Goal: Transaction & Acquisition: Download file/media

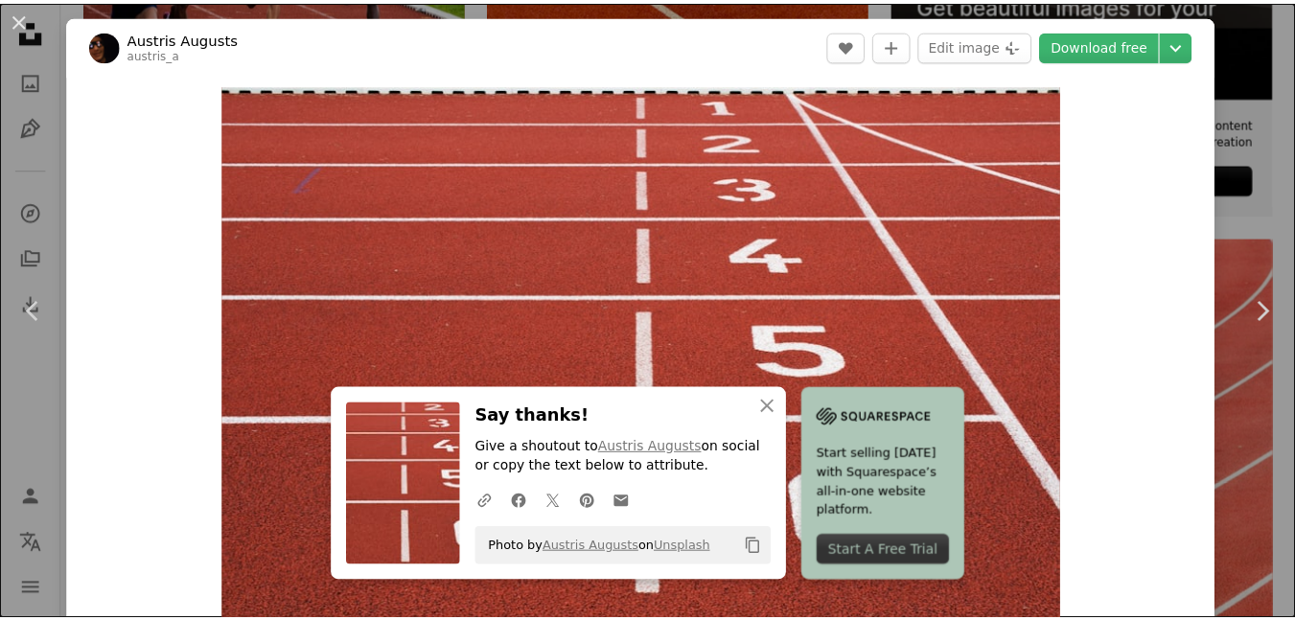
scroll to position [21, 0]
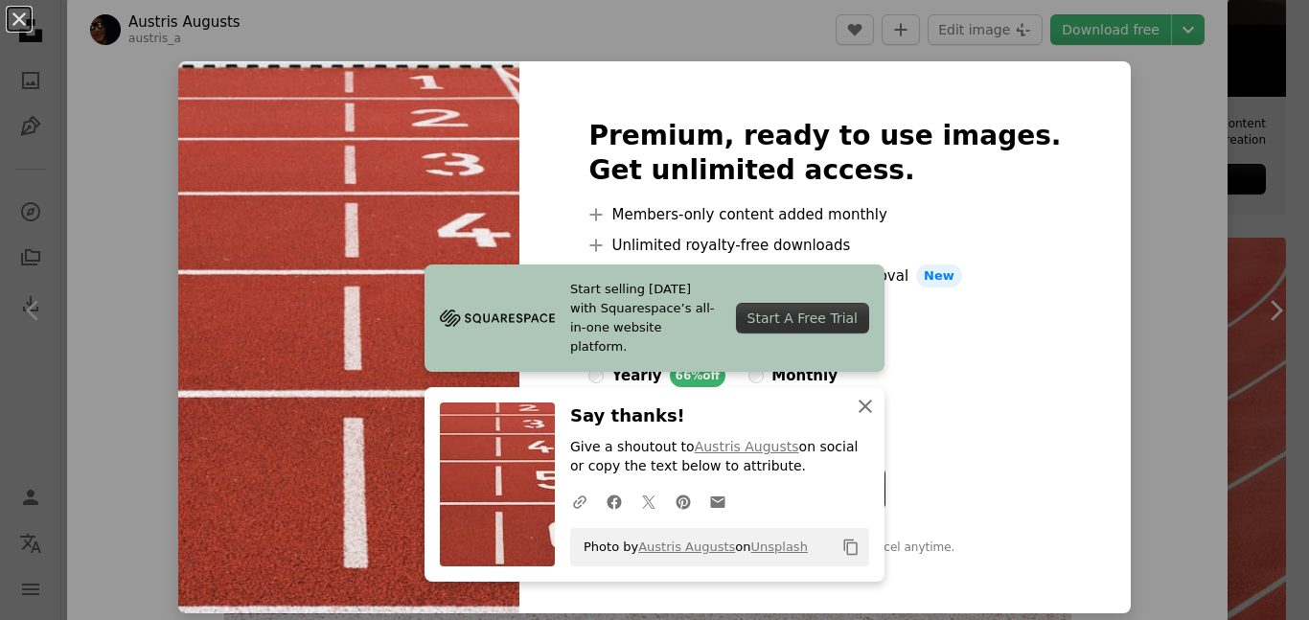
click at [863, 402] on icon "button" at bounding box center [865, 406] width 13 height 13
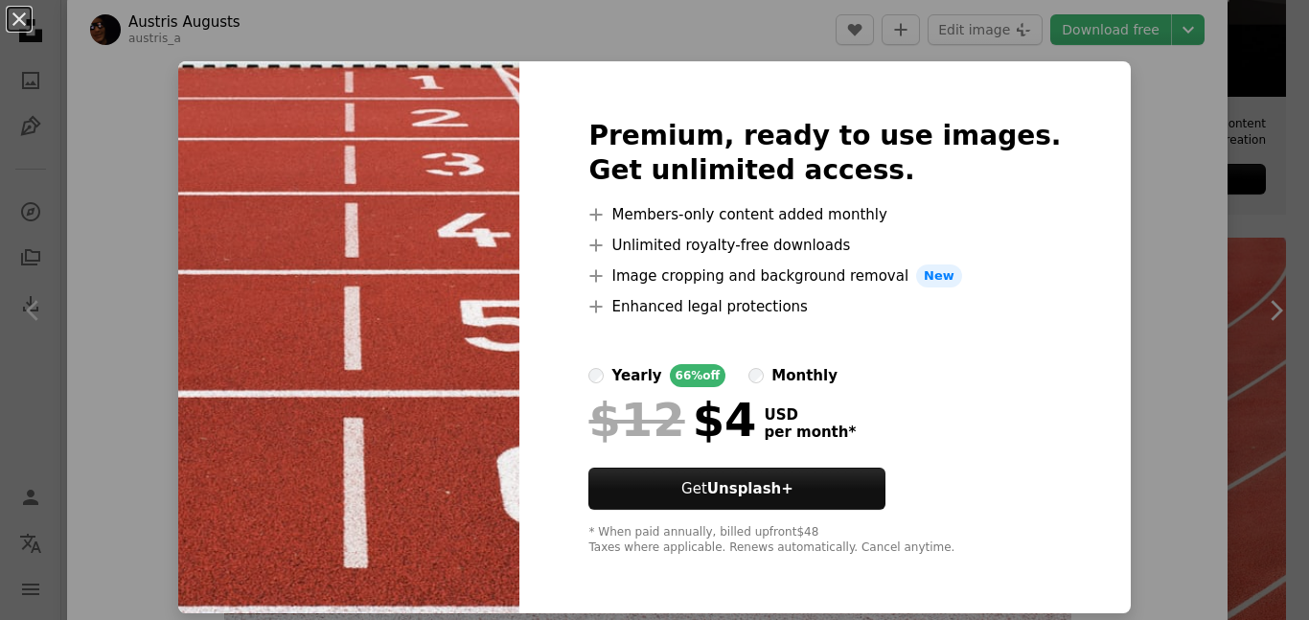
click at [1119, 151] on div "An X shape Premium, ready to use images. Get unlimited access. A plus sign Memb…" at bounding box center [654, 310] width 1309 height 620
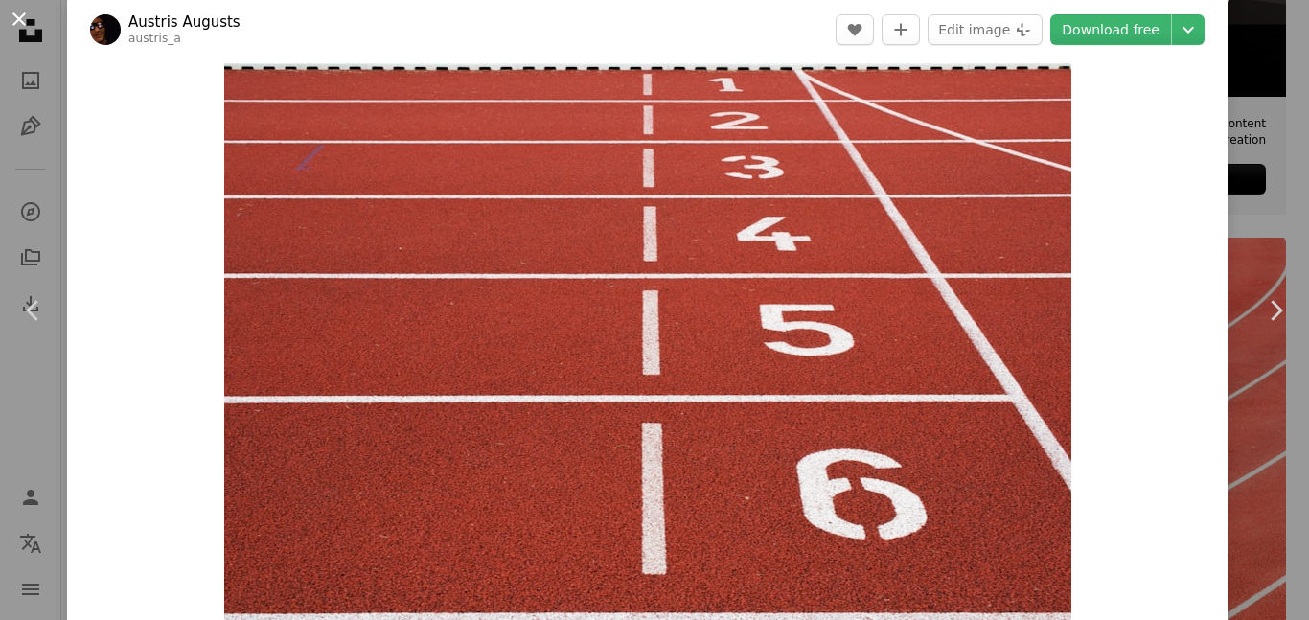
click at [15, 24] on button "An X shape" at bounding box center [19, 19] width 23 height 23
